Goal: Task Accomplishment & Management: Use online tool/utility

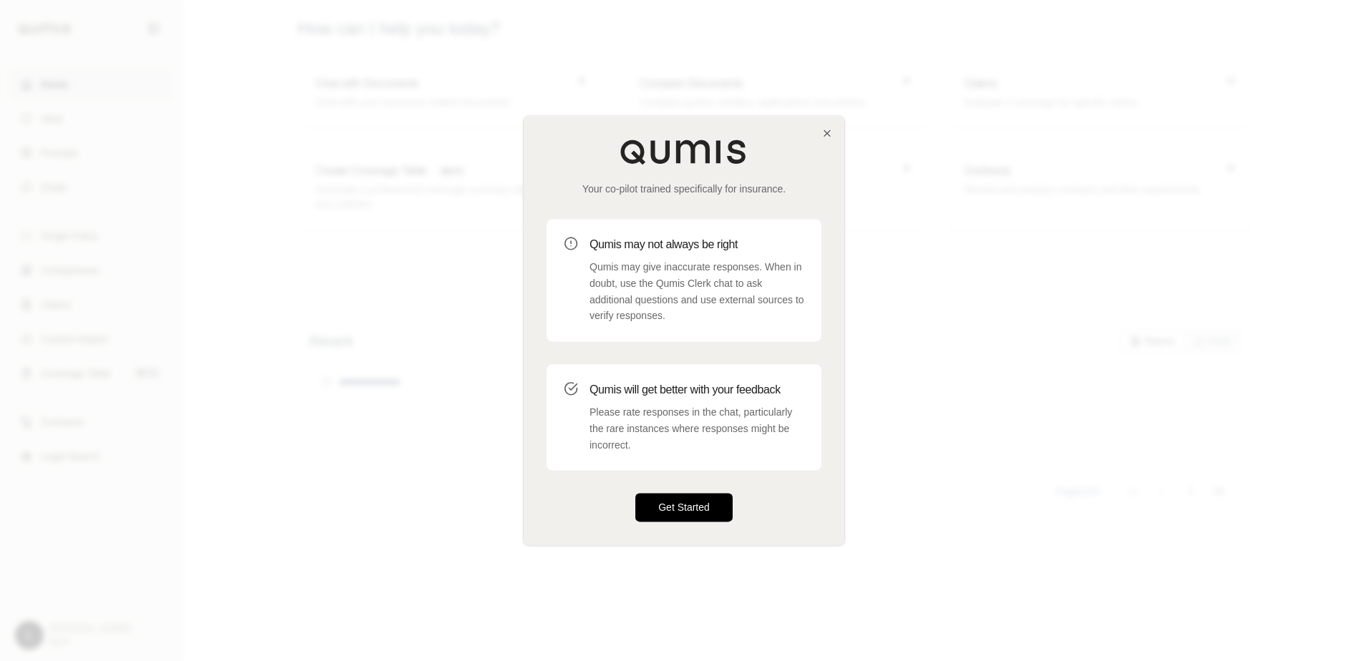
click at [668, 504] on button "Get Started" at bounding box center [683, 508] width 97 height 29
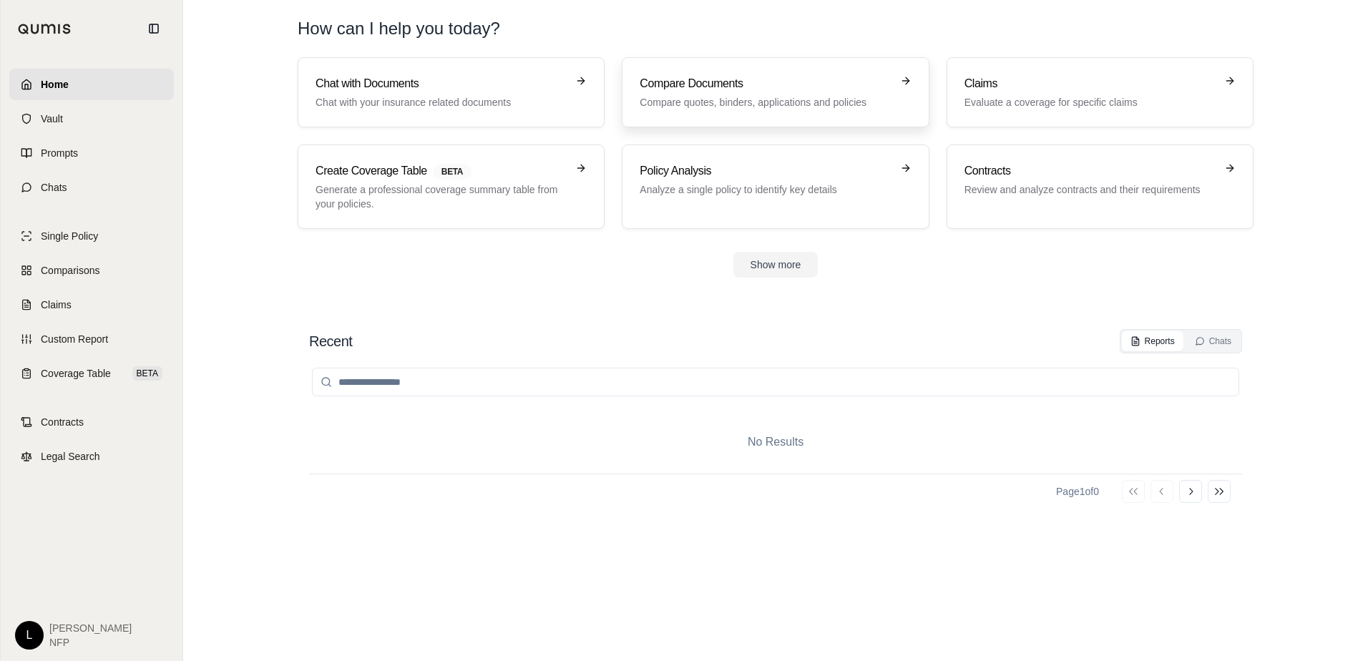
click at [731, 76] on h3 "Compare Documents" at bounding box center [765, 83] width 251 height 17
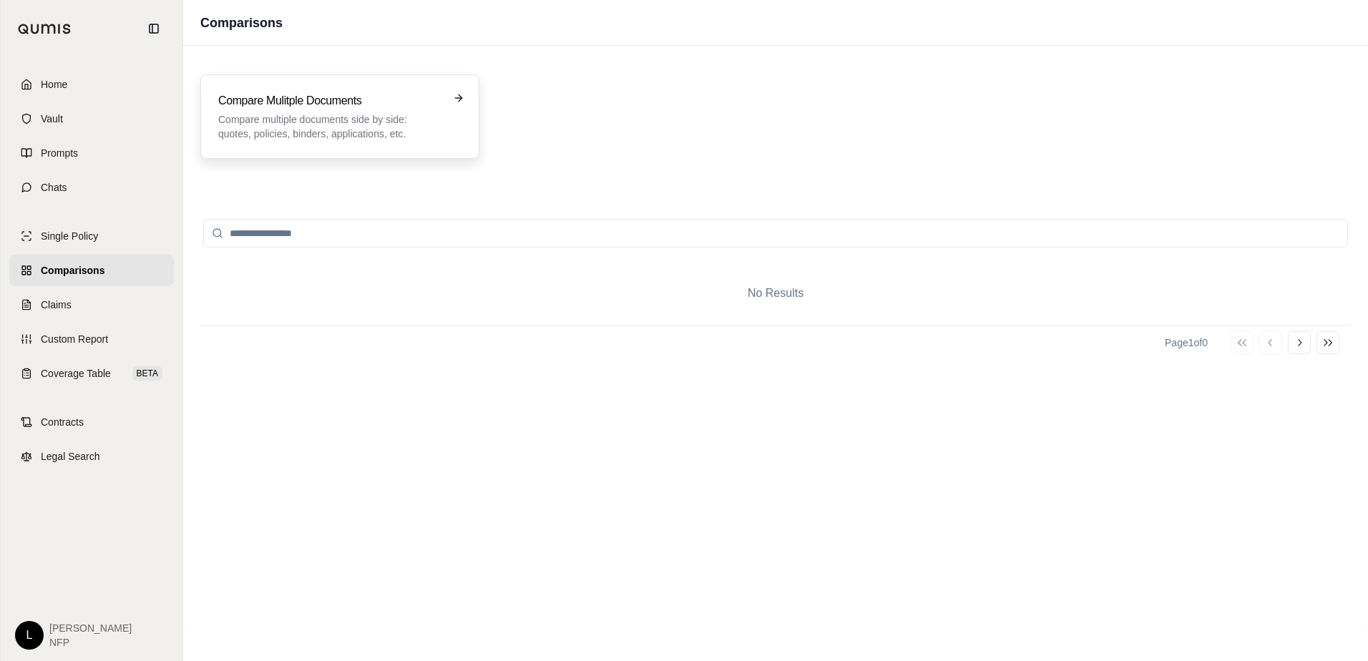
click at [359, 123] on p "Compare multiple documents side by side: quotes, policies, binders, application…" at bounding box center [329, 126] width 223 height 29
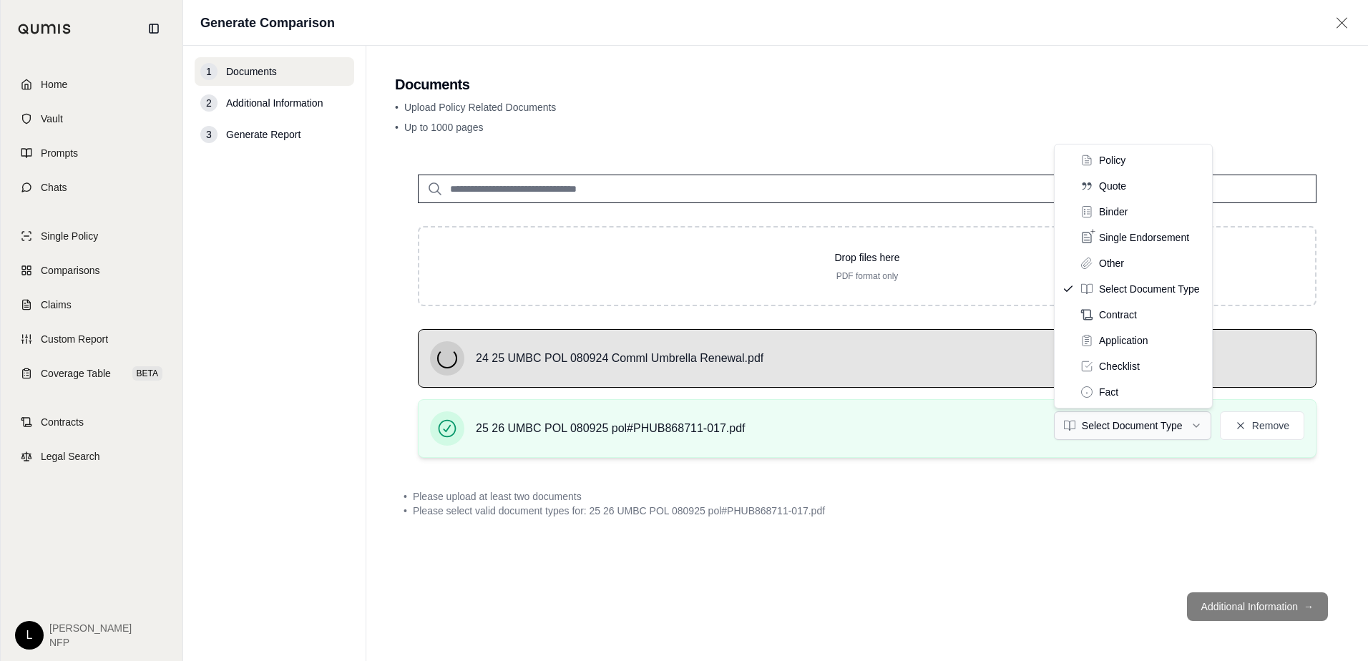
click at [1197, 428] on html "Home Vault Prompts Chats Single Policy Comparisons Claims Custom Report Coverag…" at bounding box center [684, 330] width 1368 height 661
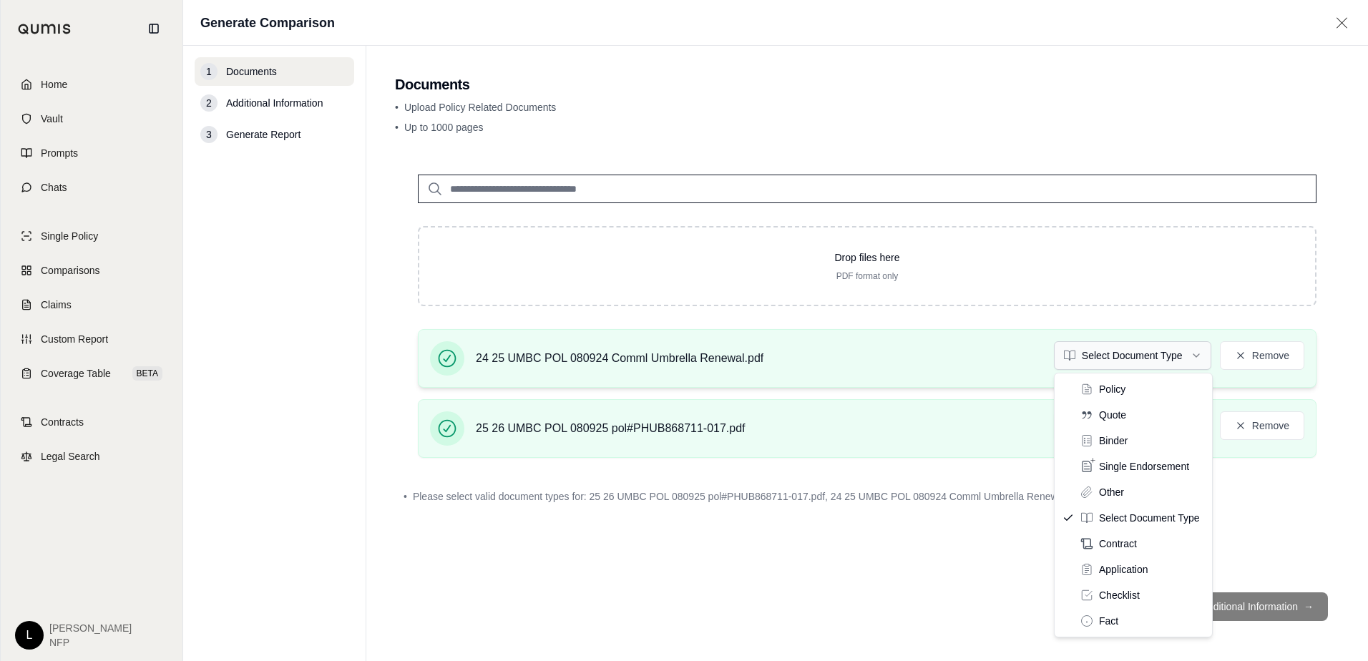
click at [1169, 359] on html "Home Vault Prompts Chats Single Policy Comparisons Claims Custom Report Coverag…" at bounding box center [684, 330] width 1368 height 661
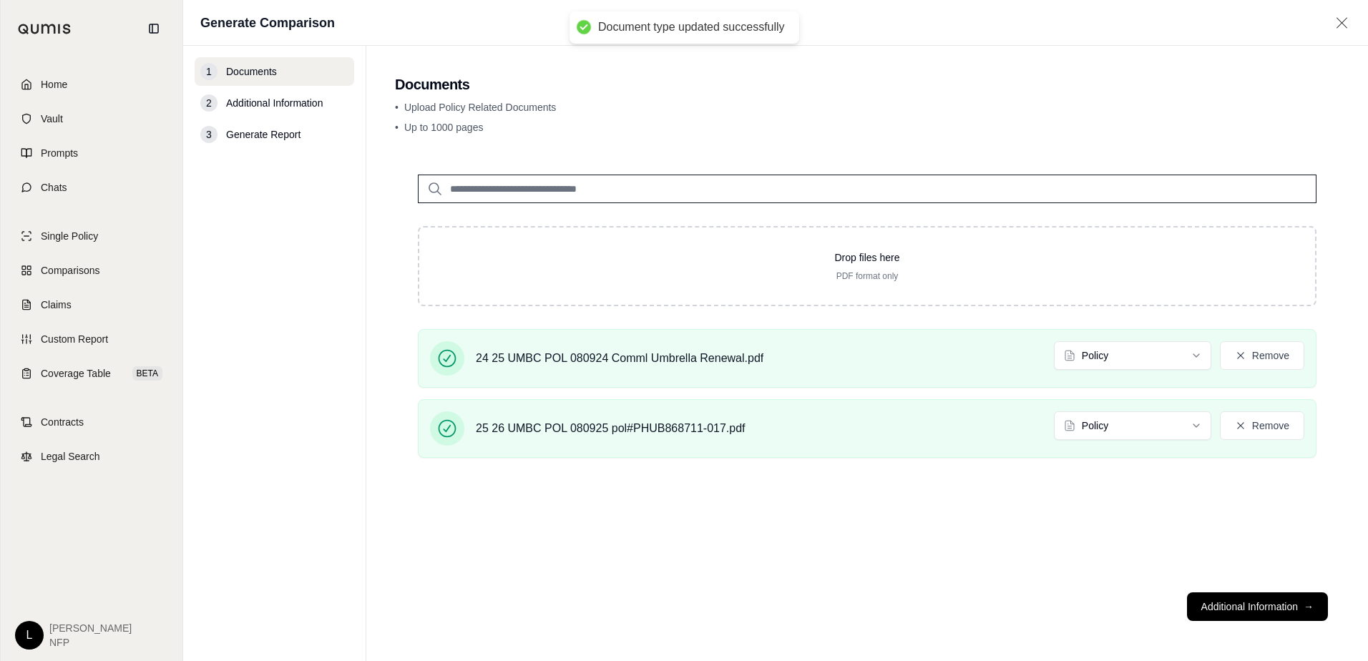
click at [1259, 607] on button "Additional Information →" at bounding box center [1257, 606] width 141 height 29
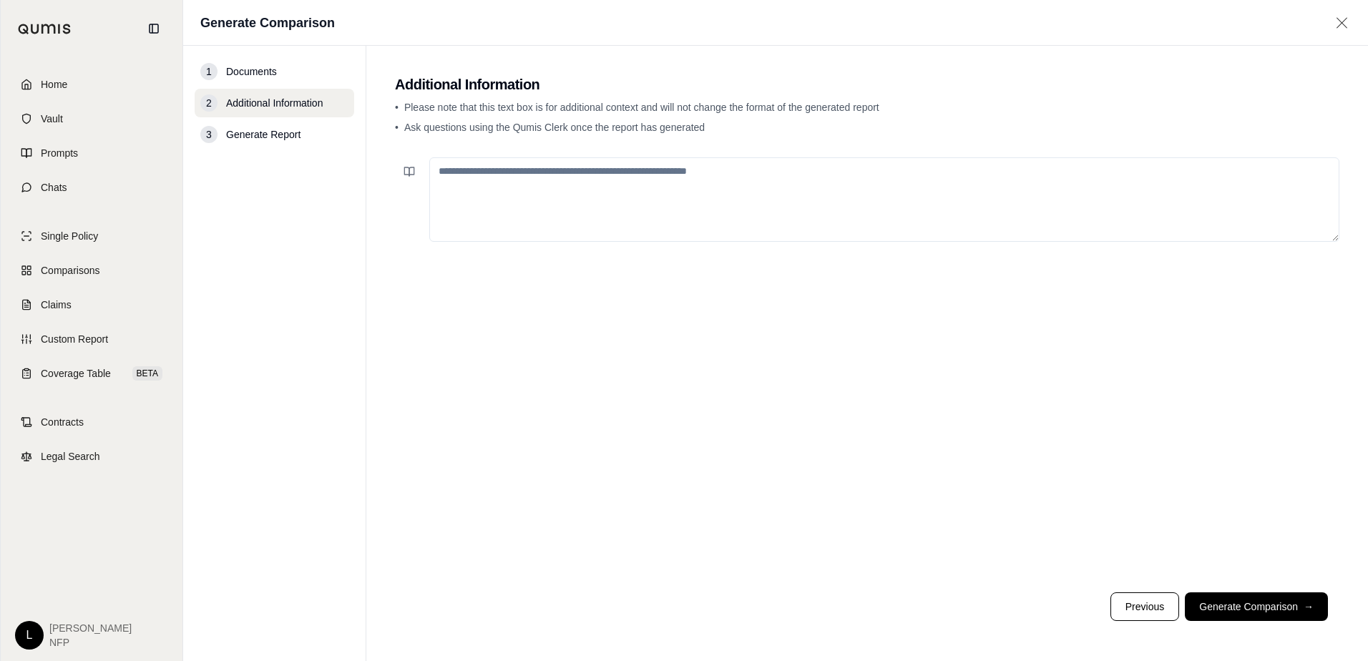
click at [1259, 607] on button "Generate Comparison →" at bounding box center [1256, 606] width 143 height 29
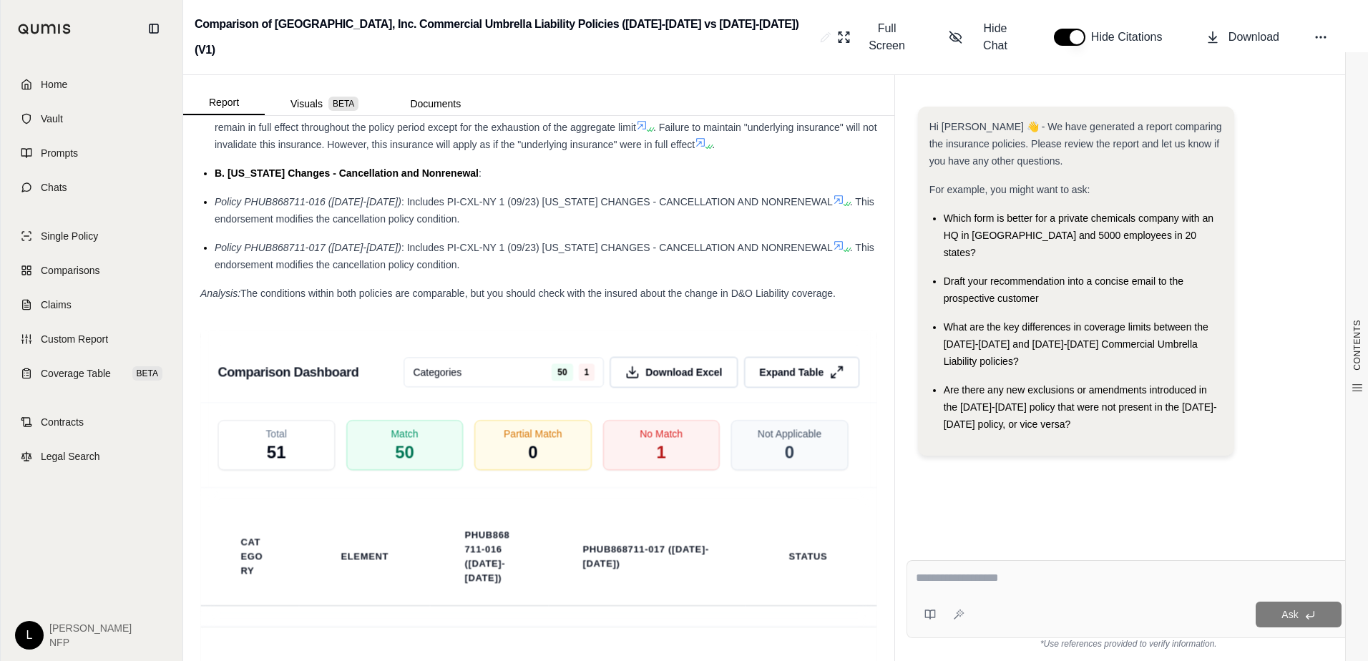
scroll to position [3080, 0]
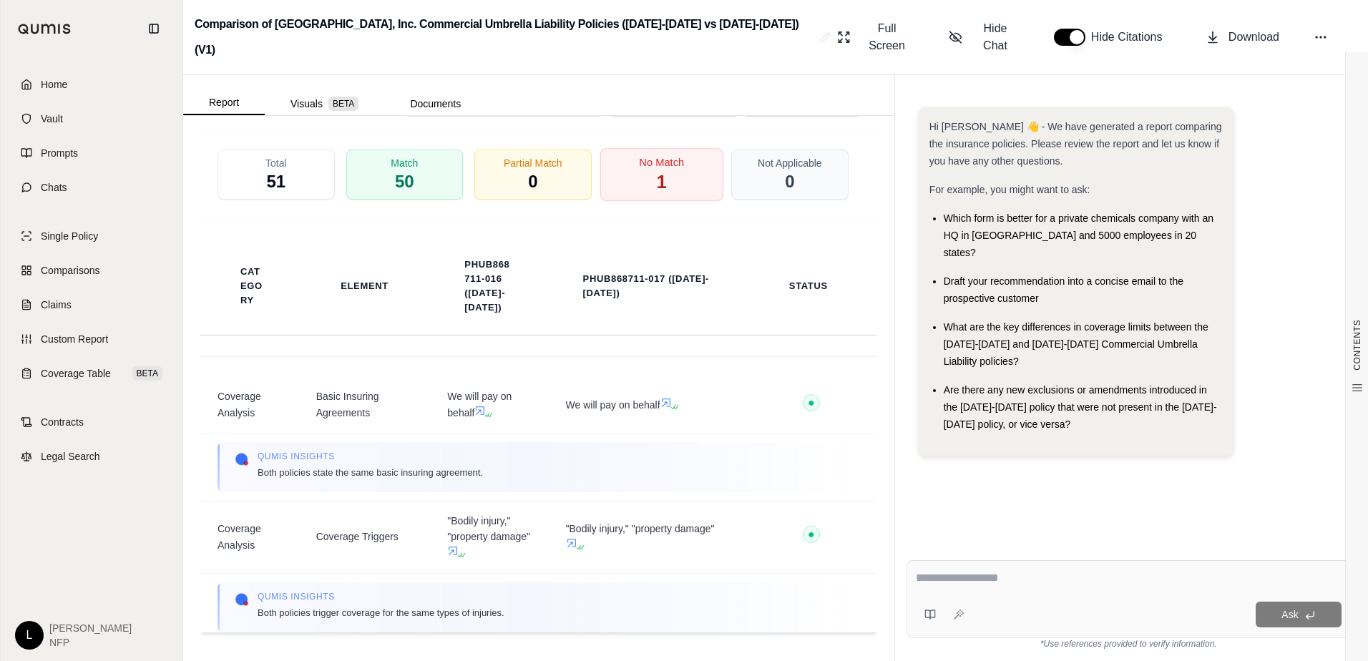
click at [677, 168] on div "No Match 1" at bounding box center [661, 174] width 123 height 53
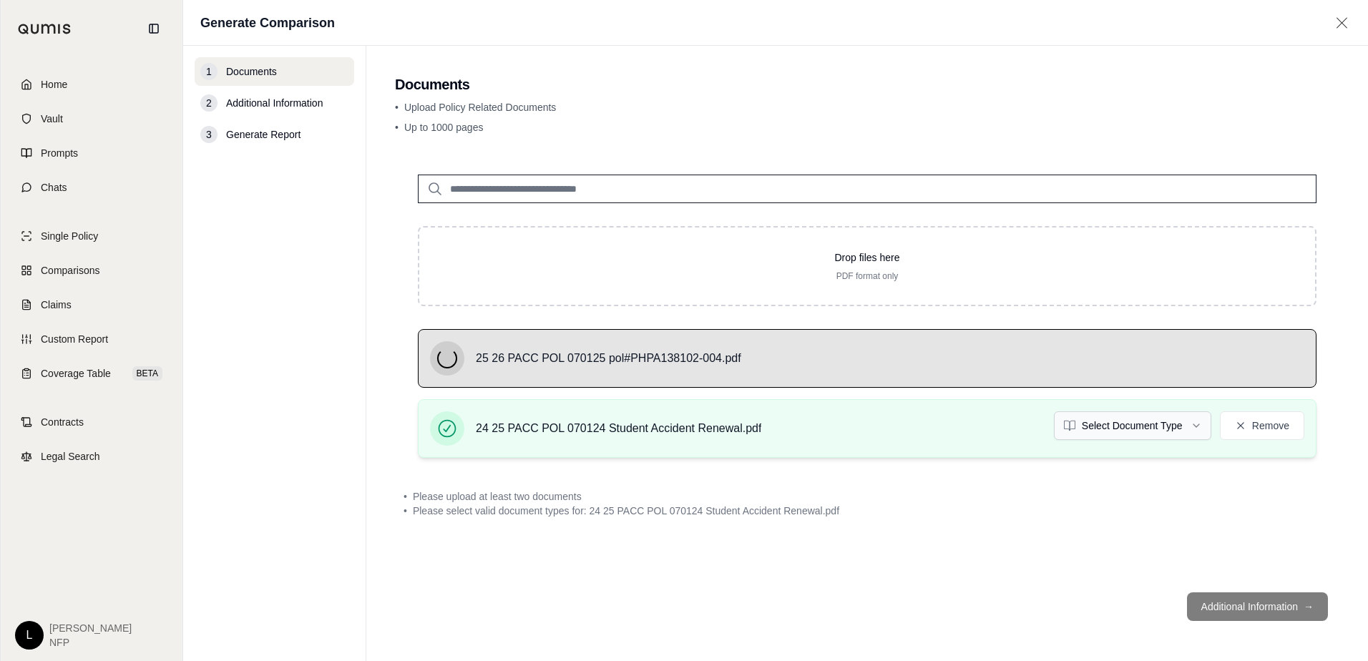
click at [1145, 425] on html "Home Vault Prompts Chats Single Policy Comparisons Claims Custom Report Coverag…" at bounding box center [684, 330] width 1368 height 661
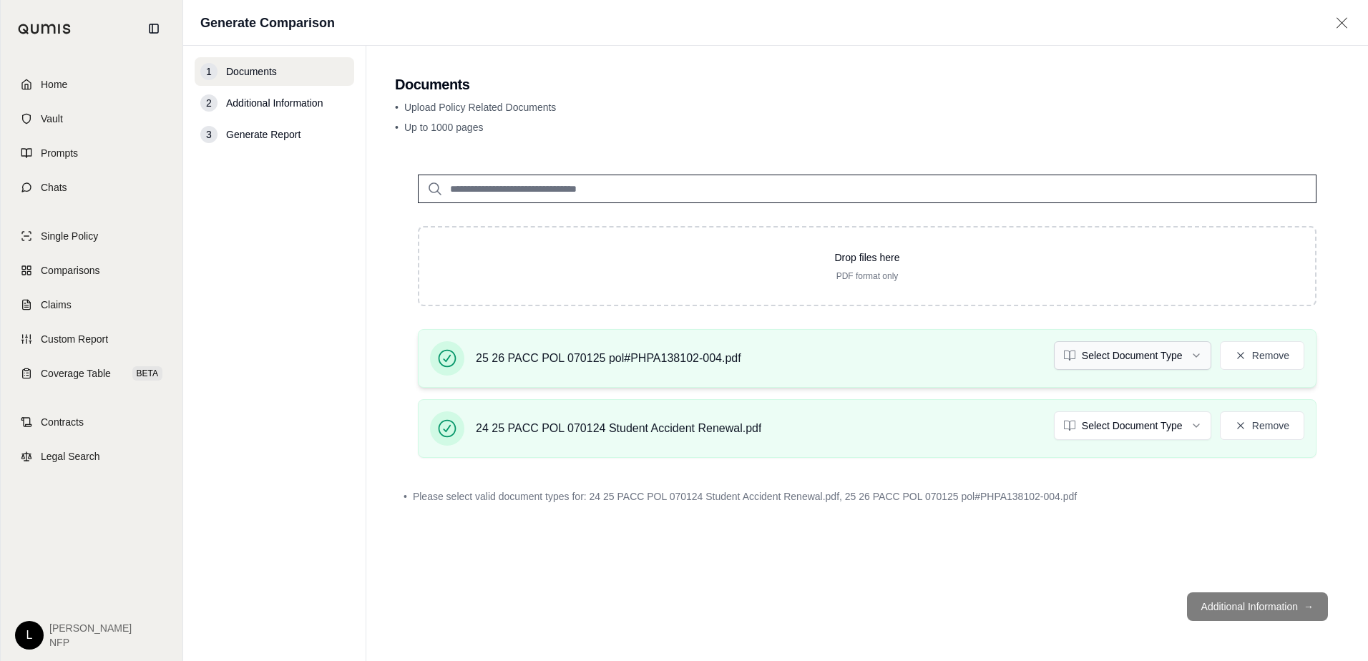
click at [1123, 351] on html "Home Vault Prompts Chats Single Policy Comparisons Claims Custom Report Coverag…" at bounding box center [684, 330] width 1368 height 661
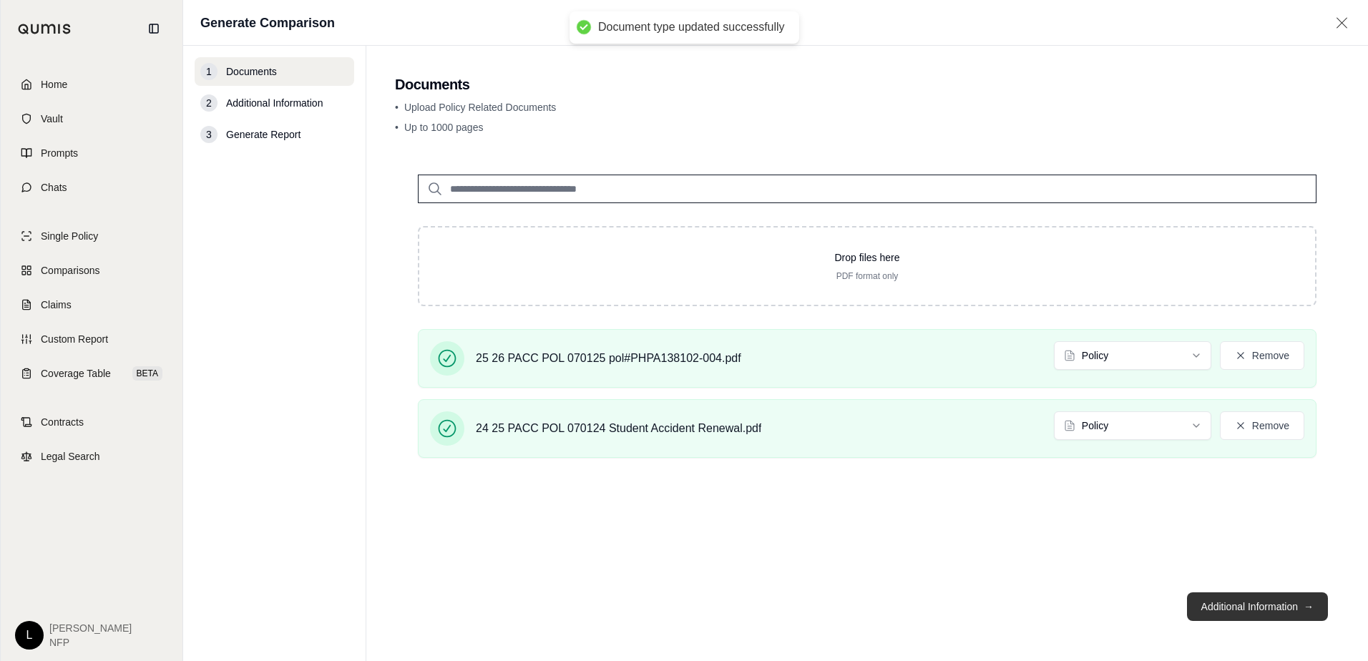
click at [1263, 607] on button "Additional Information →" at bounding box center [1257, 606] width 141 height 29
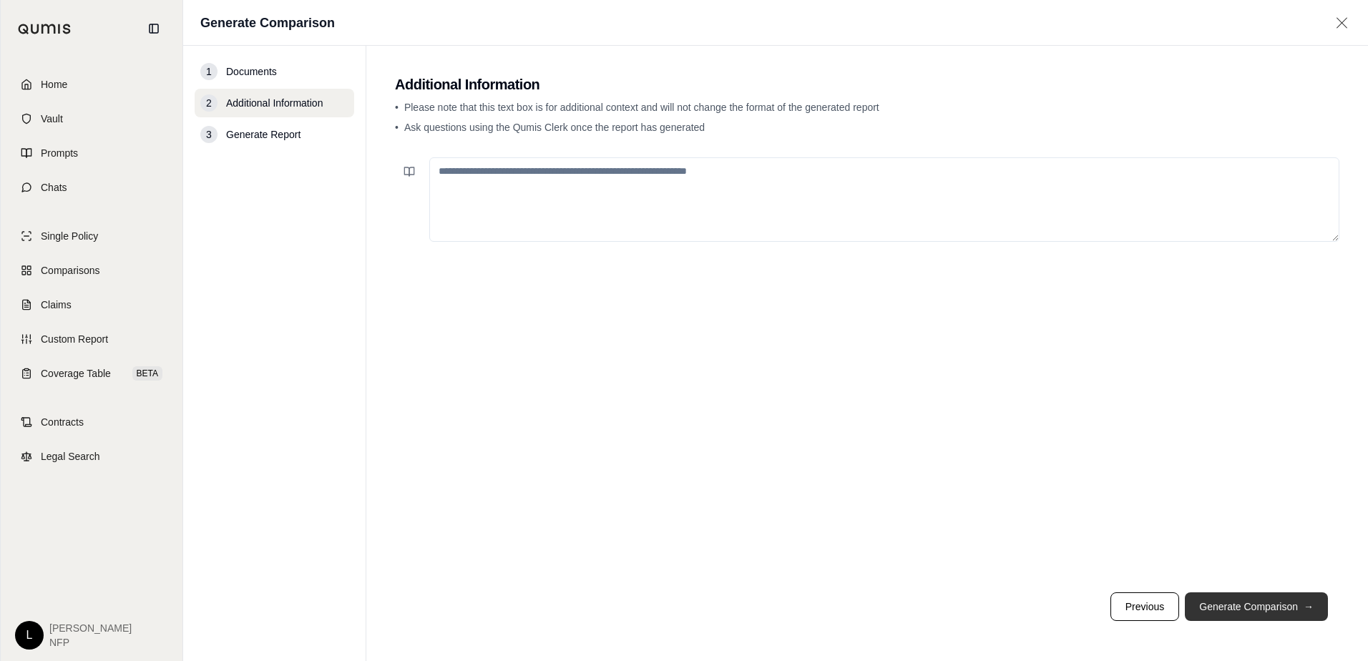
click at [1273, 613] on button "Generate Comparison →" at bounding box center [1256, 606] width 143 height 29
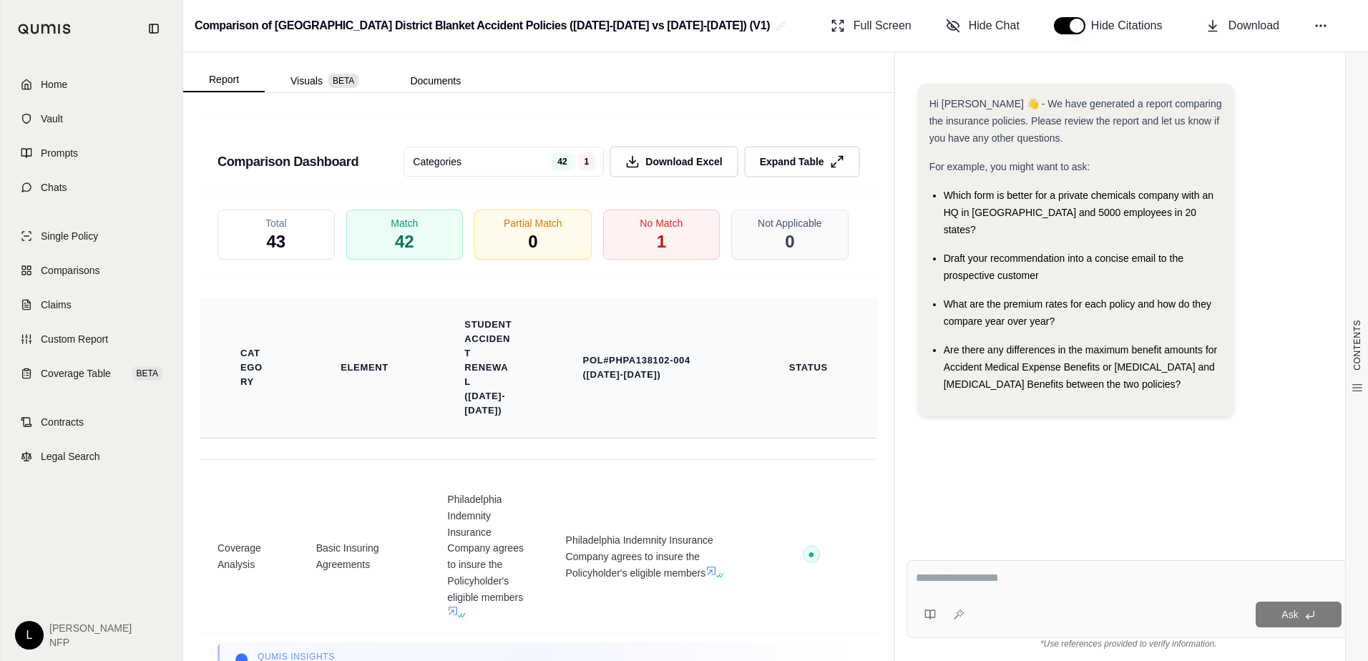
scroll to position [3212, 0]
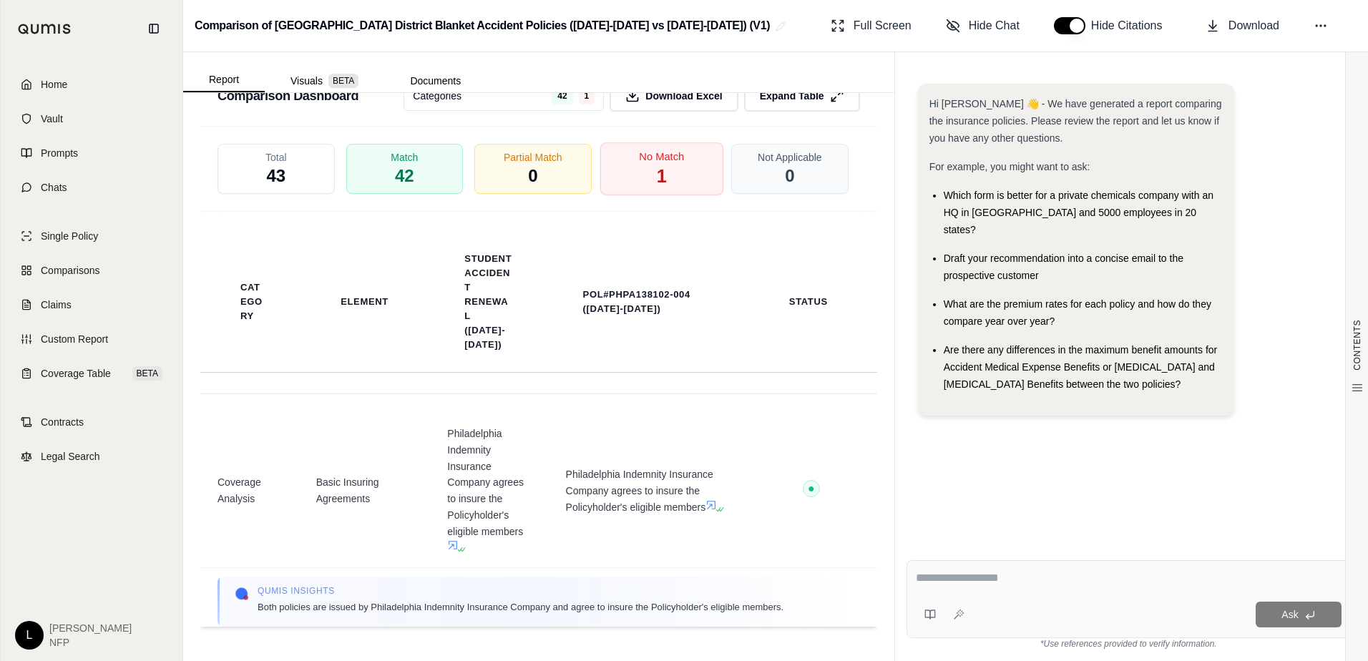
click at [668, 162] on span "No Match" at bounding box center [661, 157] width 45 height 15
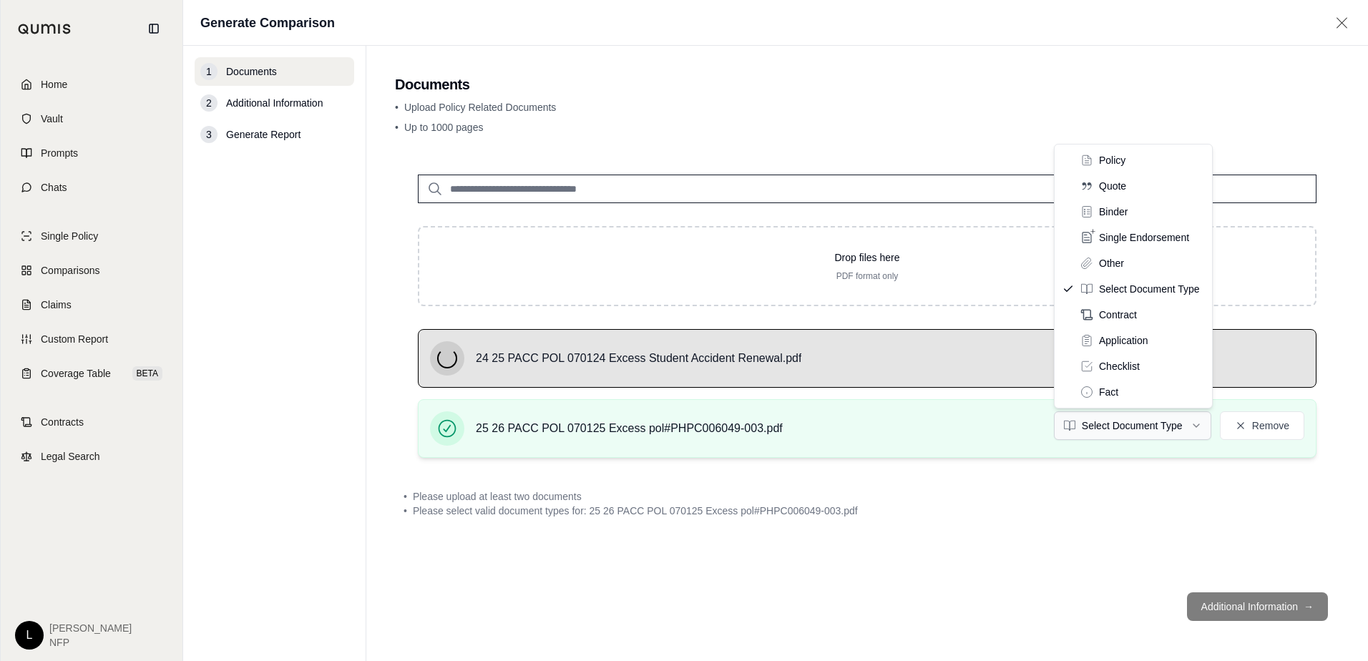
click at [1127, 430] on html "Home Vault Prompts Chats Single Policy Comparisons Claims Custom Report Coverag…" at bounding box center [684, 330] width 1368 height 661
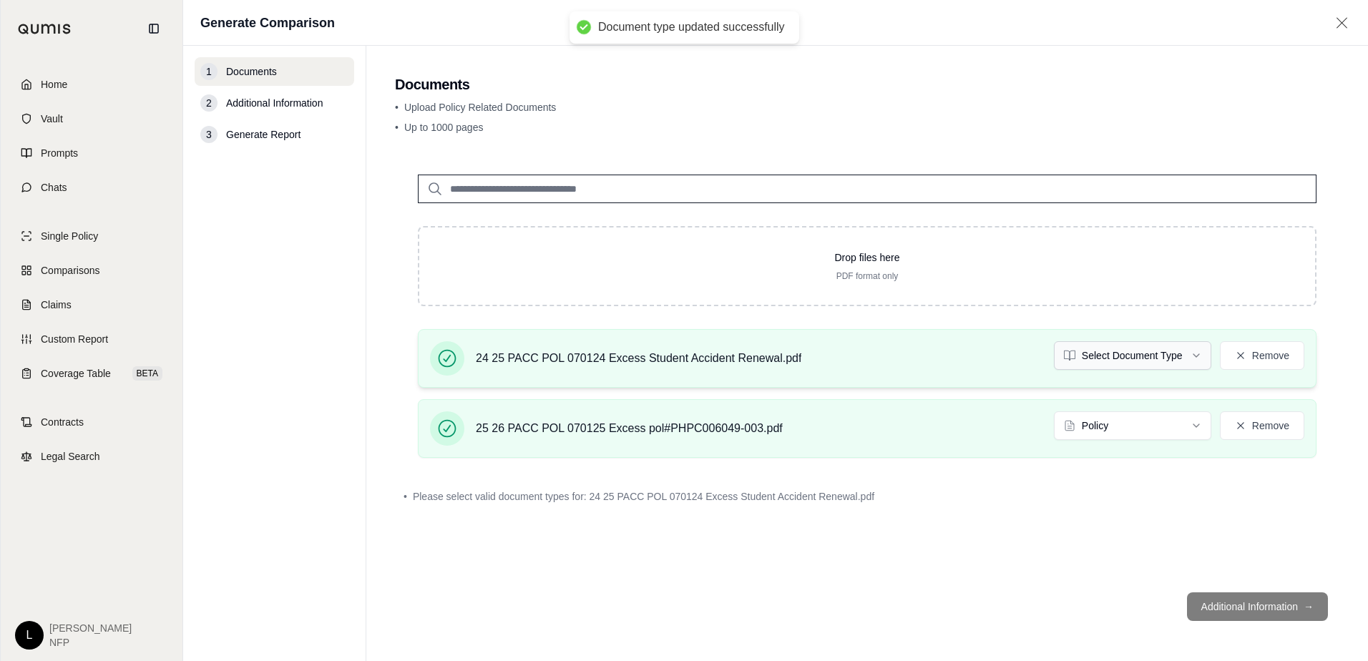
click at [1144, 359] on html "Document type updated successfully Home Vault Prompts Chats Single Policy Compa…" at bounding box center [684, 330] width 1368 height 661
click at [1278, 605] on footer "Additional Information →" at bounding box center [867, 607] width 945 height 52
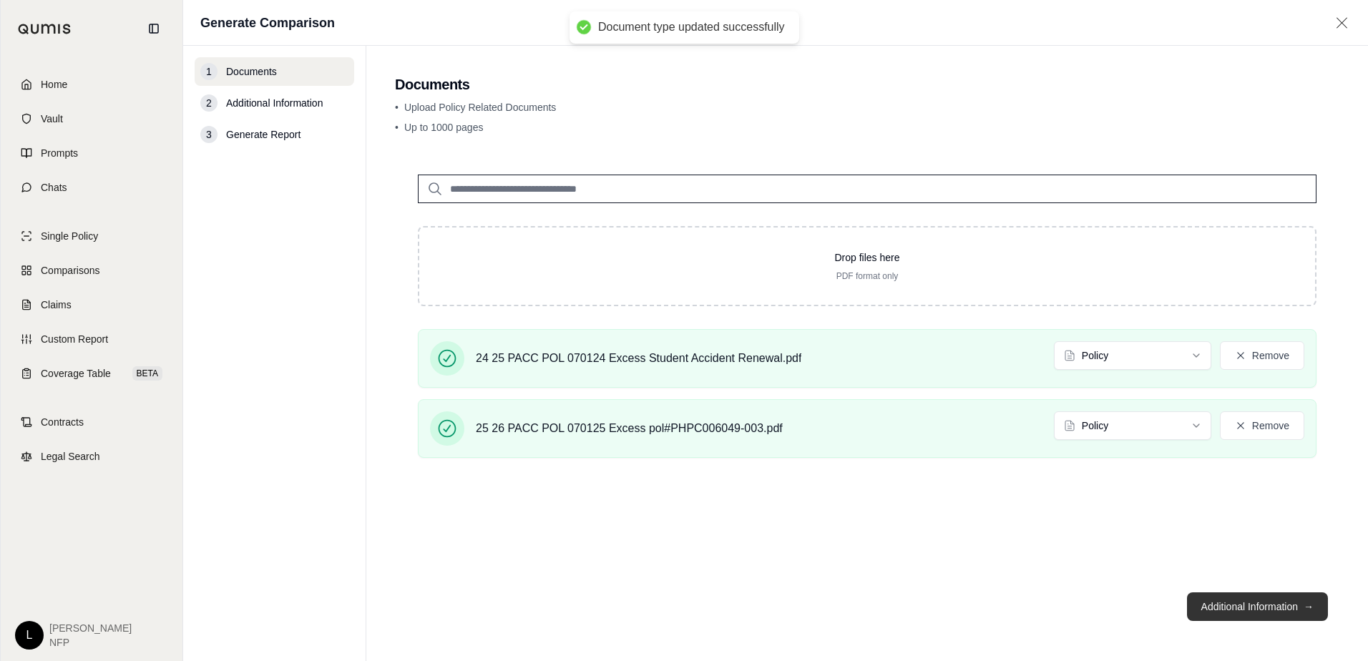
click at [1278, 603] on button "Additional Information →" at bounding box center [1257, 606] width 141 height 29
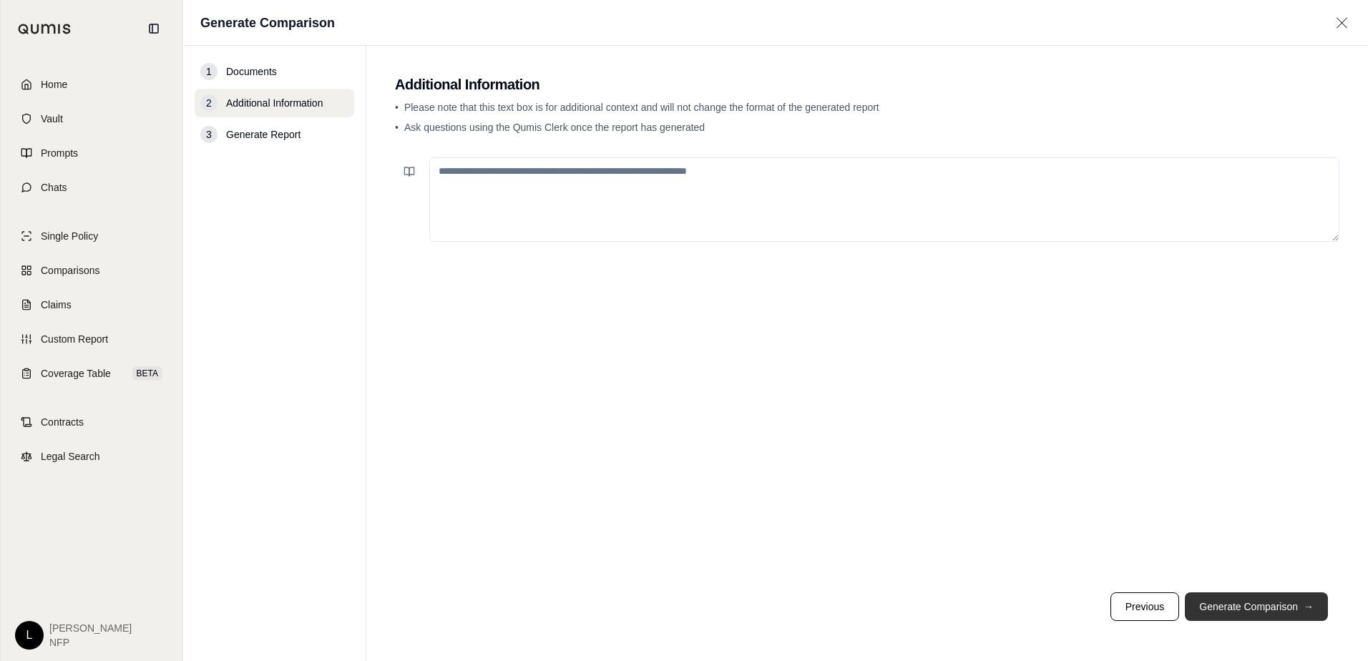
click at [1278, 603] on button "Generate Comparison →" at bounding box center [1256, 606] width 143 height 29
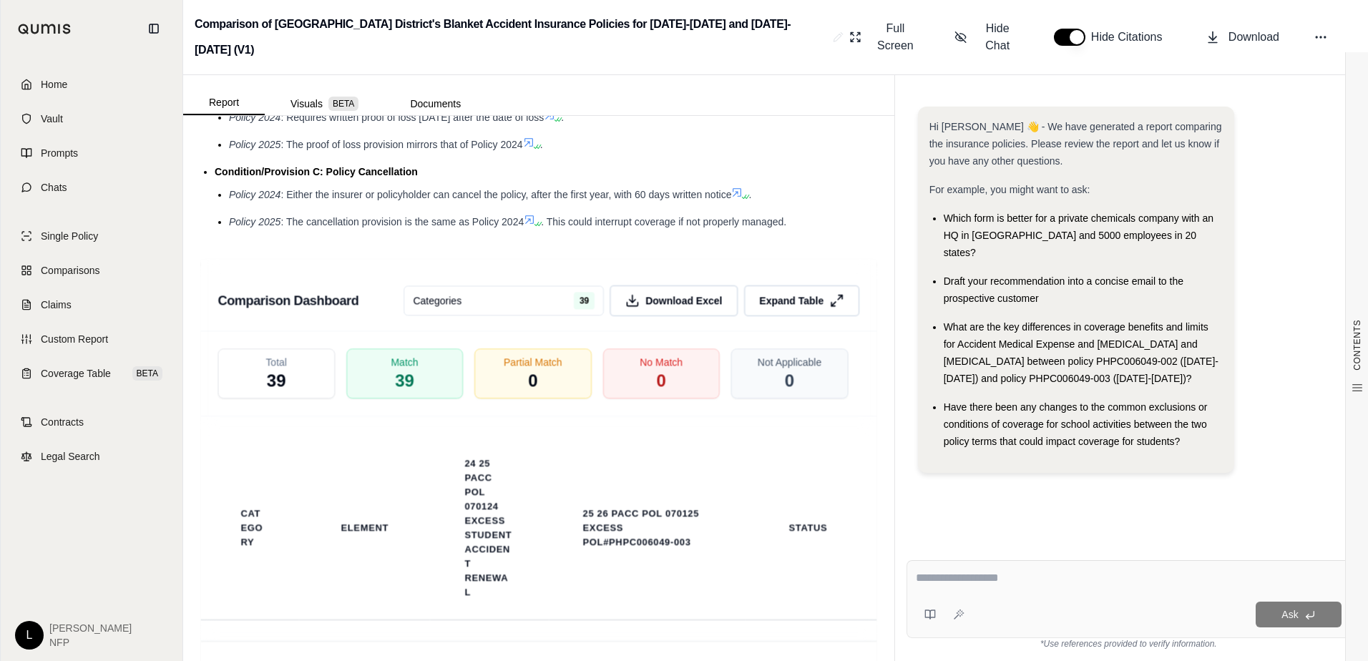
scroll to position [2862, 0]
